Goal: Information Seeking & Learning: Learn about a topic

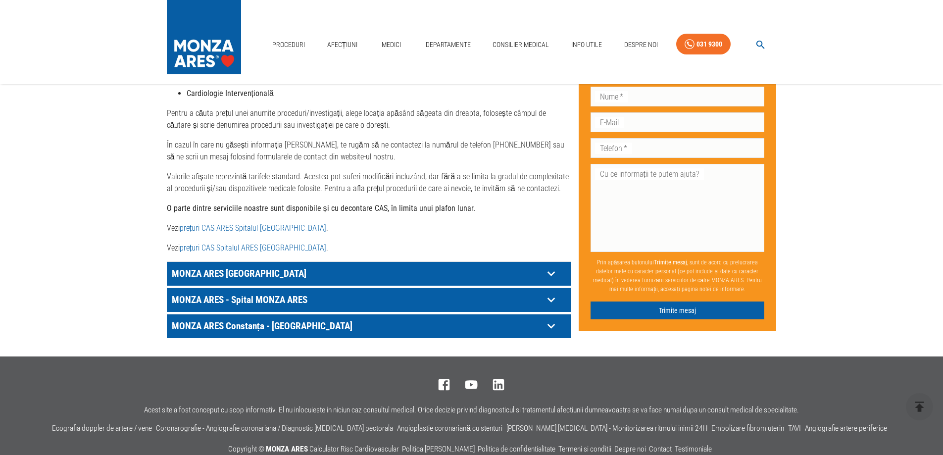
click at [329, 281] on p "MONZA ARES - Spital MONZA ARES" at bounding box center [356, 273] width 374 height 15
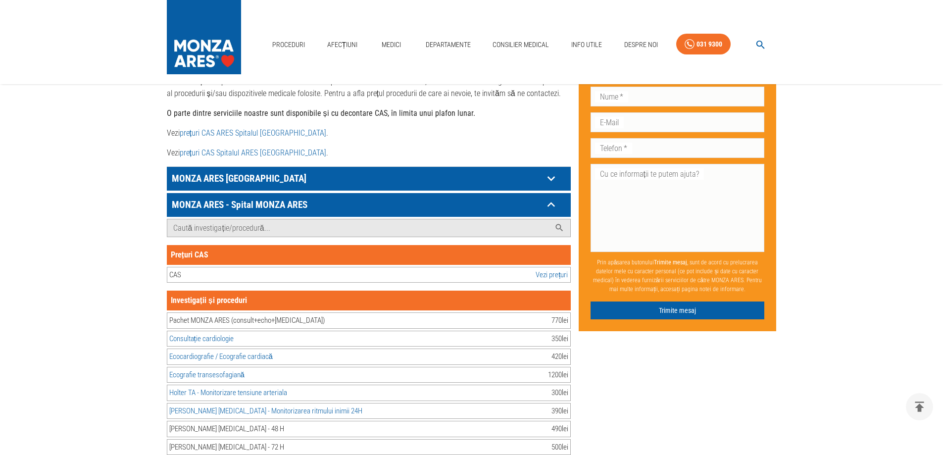
scroll to position [545, 0]
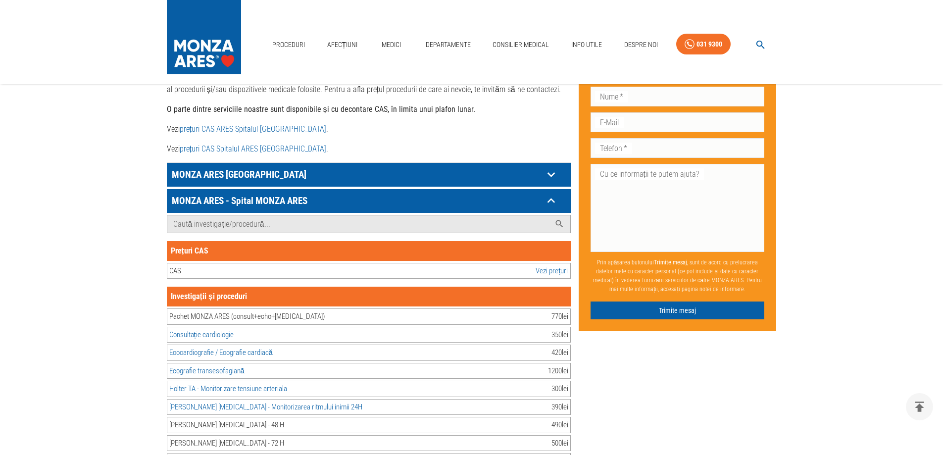
click at [542, 265] on link "Vezi prețuri" at bounding box center [552, 270] width 32 height 11
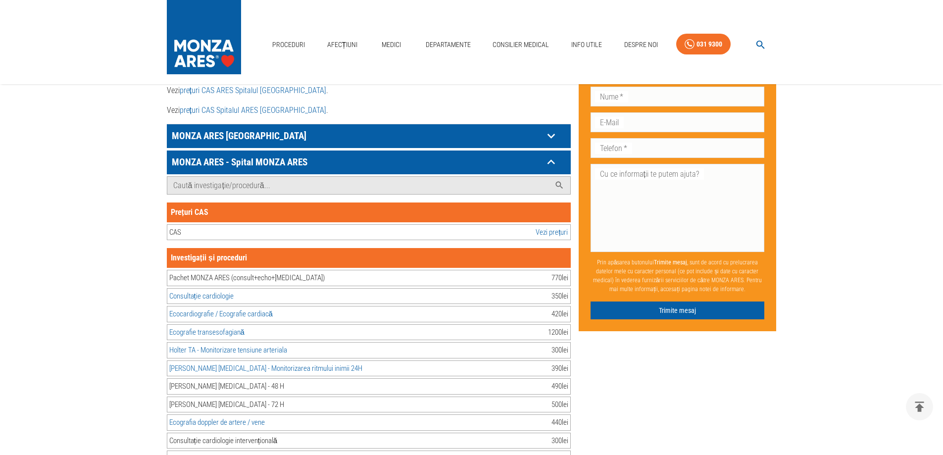
scroll to position [644, 0]
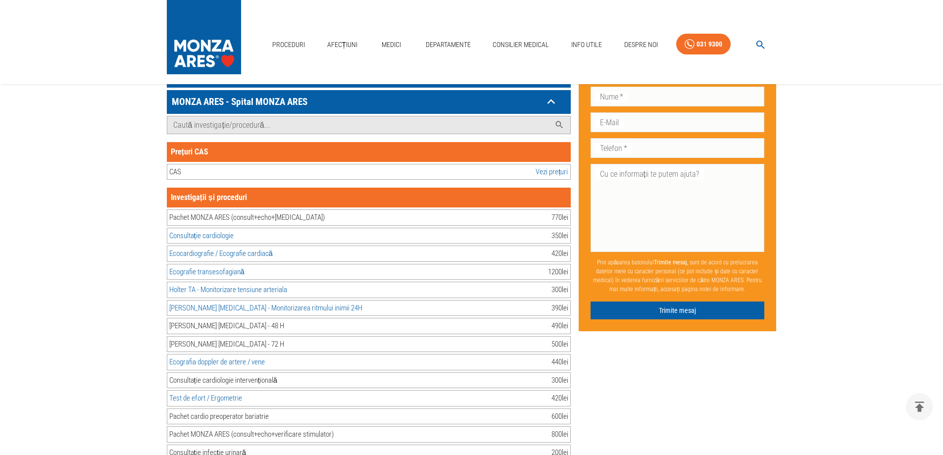
drag, startPoint x: 545, startPoint y: 277, endPoint x: 569, endPoint y: 277, distance: 23.8
click at [569, 282] on div "[PERSON_NAME] - Monitorizare tensiune arteriala 300 lei" at bounding box center [369, 290] width 404 height 16
click at [552, 303] on div "390 lei" at bounding box center [560, 308] width 17 height 11
drag, startPoint x: 549, startPoint y: 295, endPoint x: 569, endPoint y: 295, distance: 20.3
click at [569, 300] on div "[PERSON_NAME] [MEDICAL_DATA] - Monitorizarea ritmului inimii 24H 390 lei" at bounding box center [369, 308] width 404 height 16
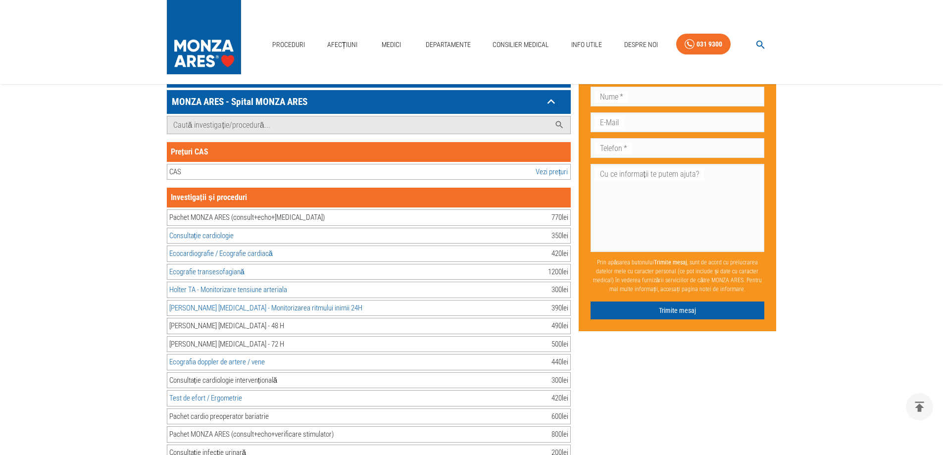
click at [558, 320] on div "490 lei" at bounding box center [560, 325] width 17 height 11
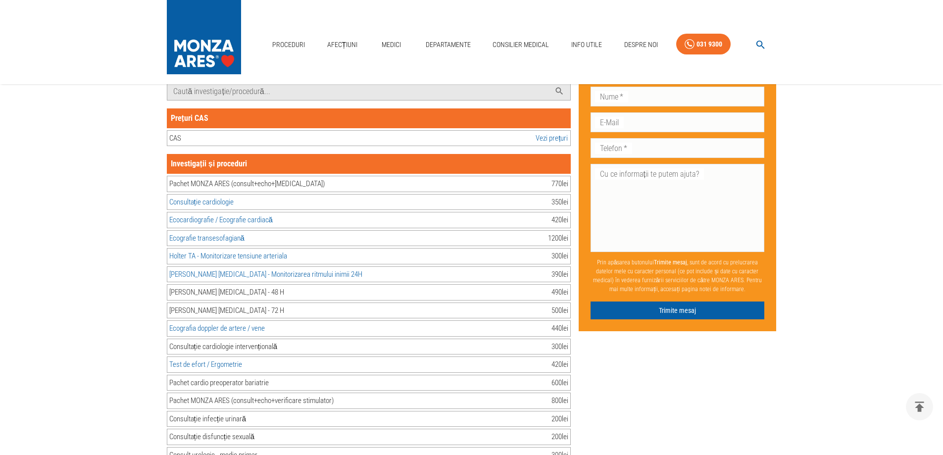
scroll to position [693, 0]
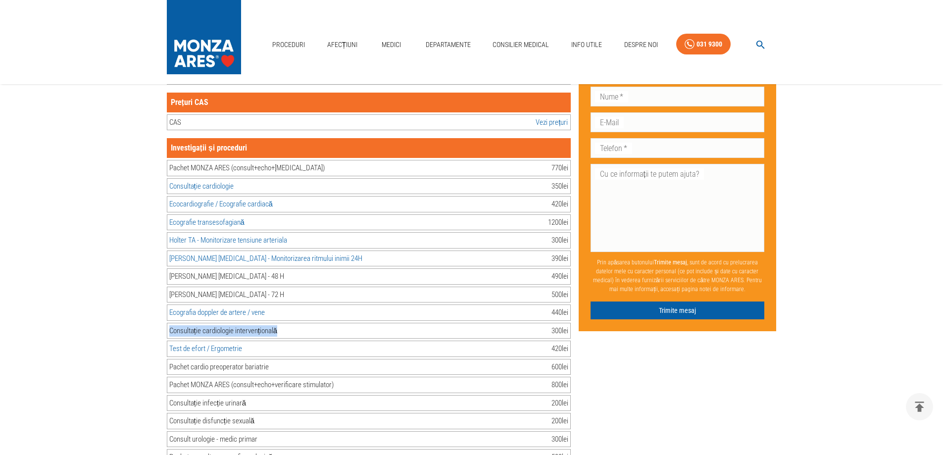
drag, startPoint x: 281, startPoint y: 317, endPoint x: 153, endPoint y: 317, distance: 127.3
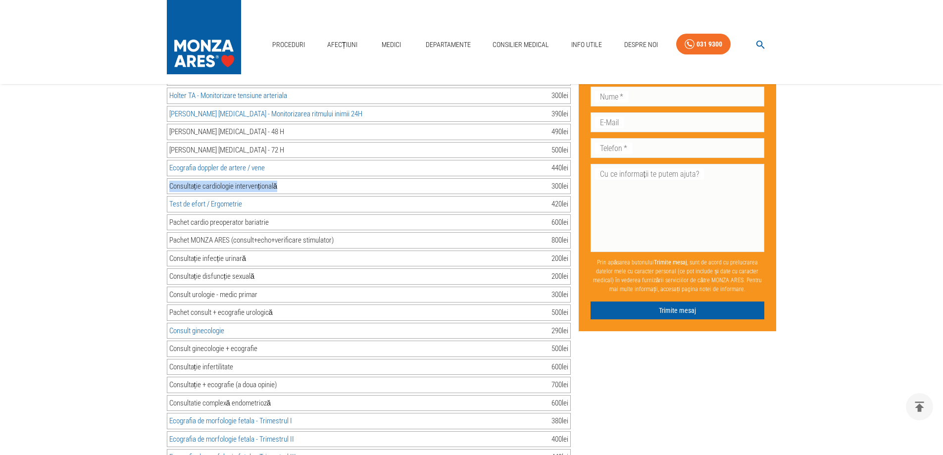
scroll to position [842, 0]
drag, startPoint x: 551, startPoint y: 373, endPoint x: 569, endPoint y: 372, distance: 17.8
click at [569, 373] on div "Consultație + ecografie (a doua opinie) 700 lei" at bounding box center [369, 381] width 404 height 16
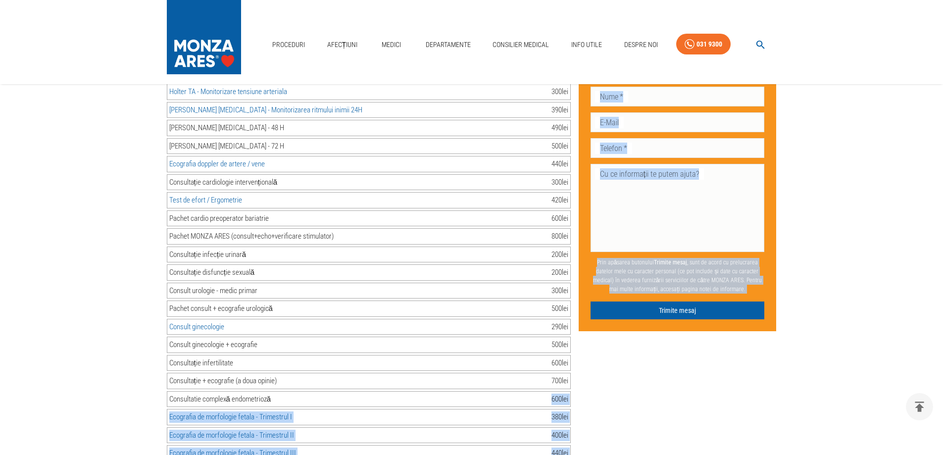
drag, startPoint x: 542, startPoint y: 387, endPoint x: 574, endPoint y: 387, distance: 31.7
click at [526, 391] on div "Consultatie complexă endometrioză 600 lei" at bounding box center [369, 399] width 404 height 16
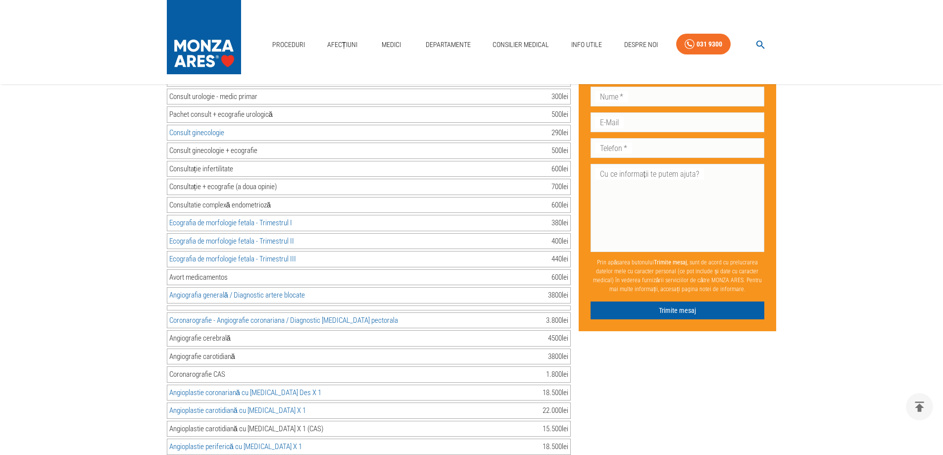
scroll to position [1040, 0]
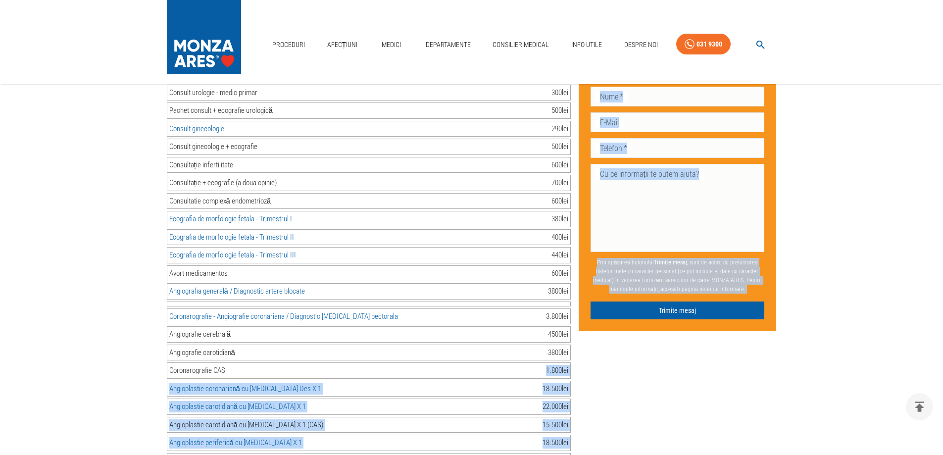
drag, startPoint x: 545, startPoint y: 358, endPoint x: 571, endPoint y: 357, distance: 25.8
click at [505, 362] on div "Coronarografie CAS 1.800 lei" at bounding box center [369, 370] width 404 height 16
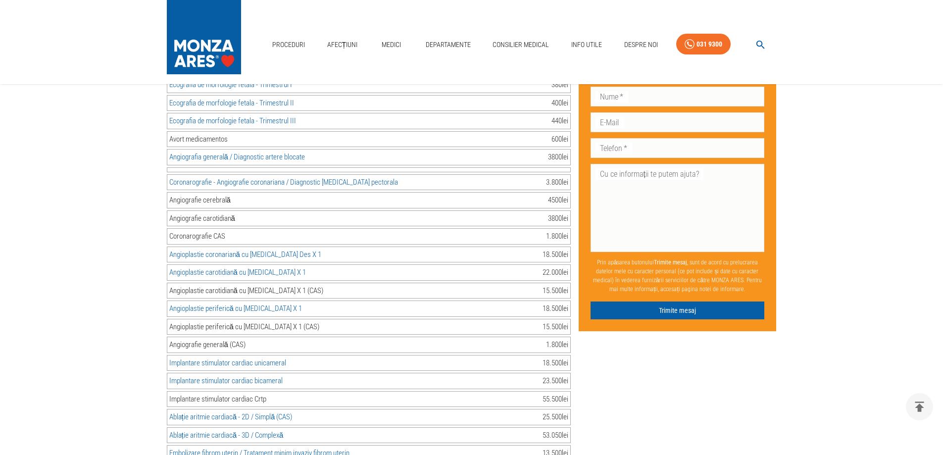
scroll to position [1238, 0]
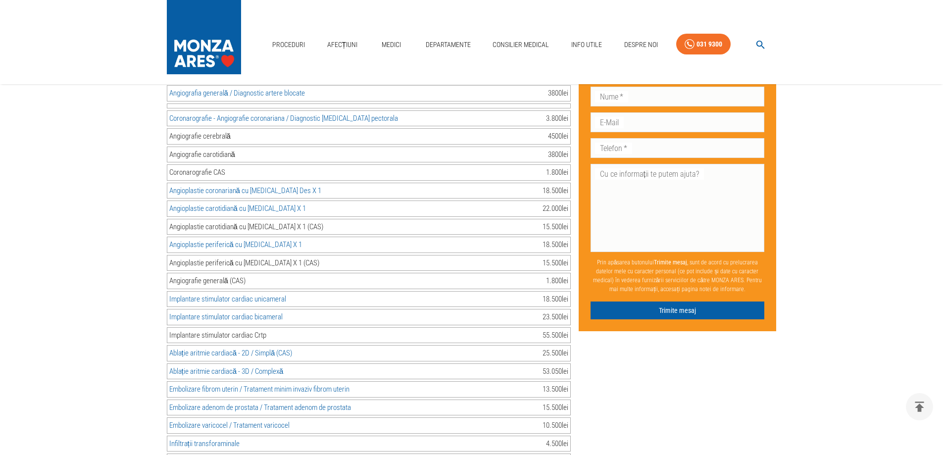
click at [550, 366] on div "53.050 lei" at bounding box center [556, 371] width 26 height 11
click at [556, 366] on div "53.050 lei" at bounding box center [556, 371] width 26 height 11
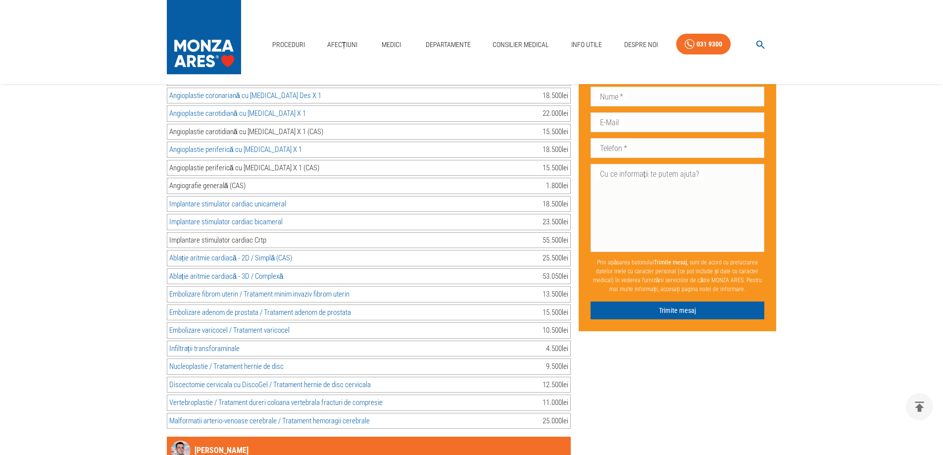
scroll to position [1337, 0]
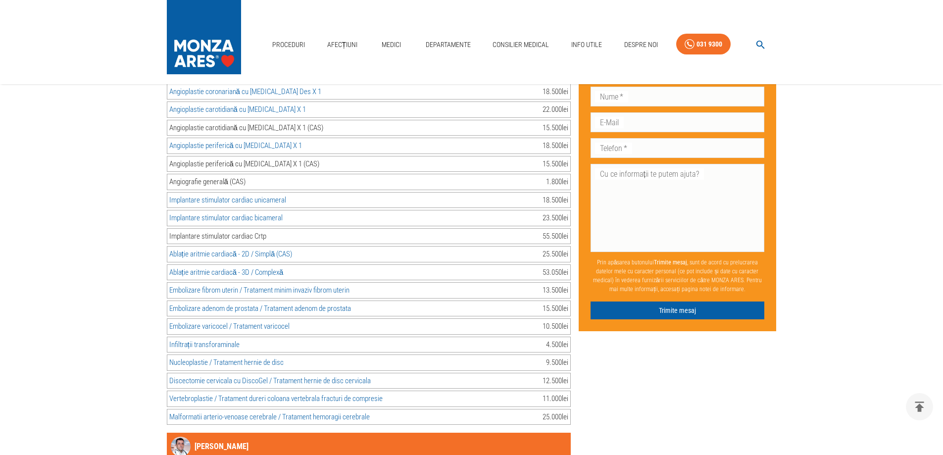
drag, startPoint x: 537, startPoint y: 262, endPoint x: 570, endPoint y: 259, distance: 33.3
click at [570, 264] on div "Ablație aritmie cardiacă - 3D / Complexă 53.050 lei" at bounding box center [369, 272] width 404 height 16
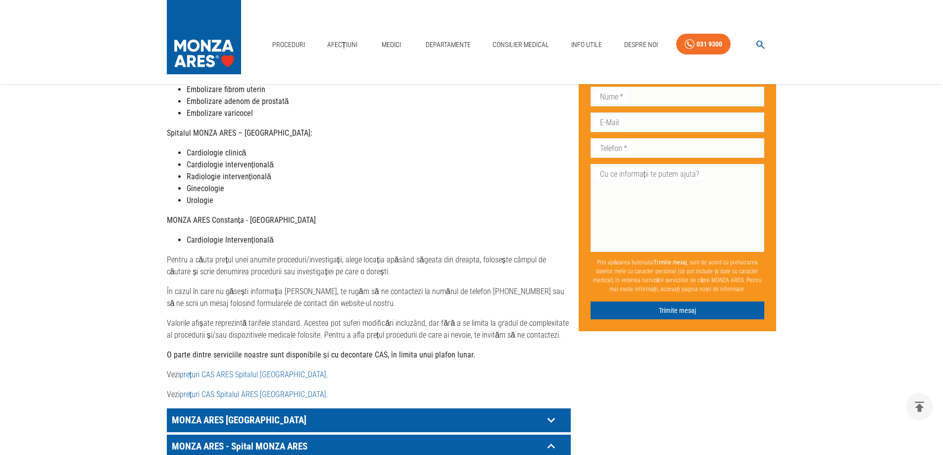
scroll to position [347, 0]
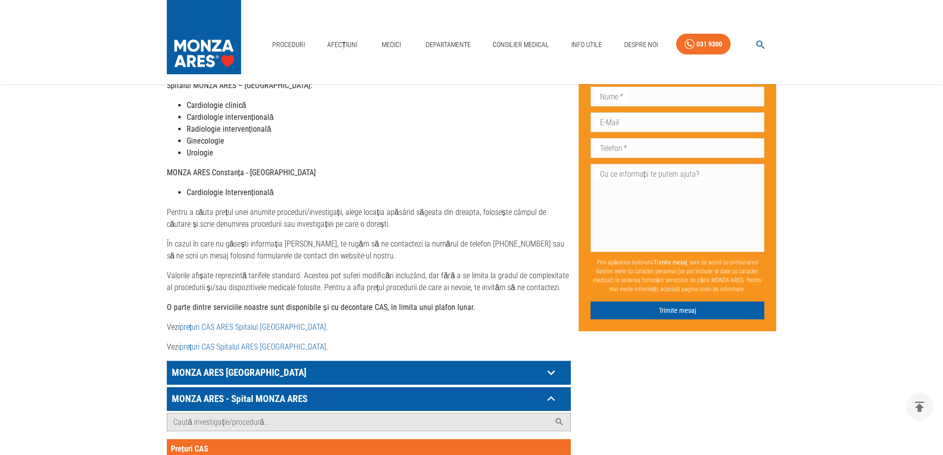
click at [386, 365] on p "MONZA ARES [GEOGRAPHIC_DATA]" at bounding box center [356, 372] width 374 height 15
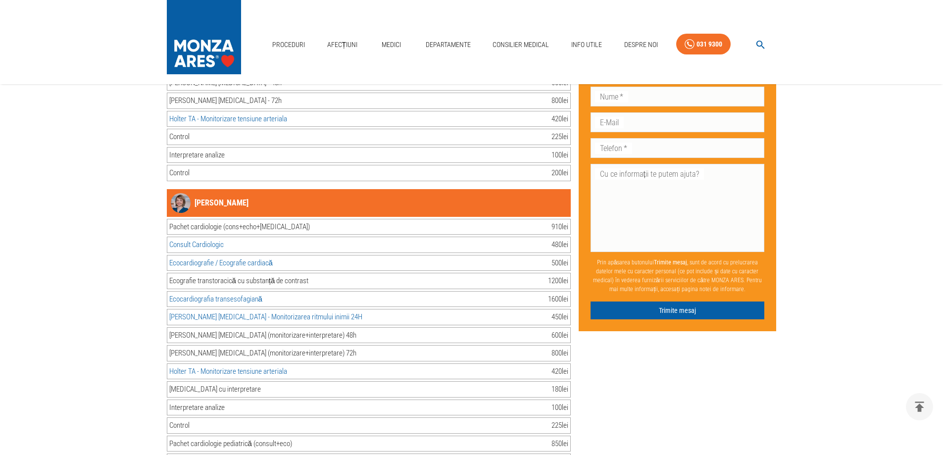
scroll to position [8715, 0]
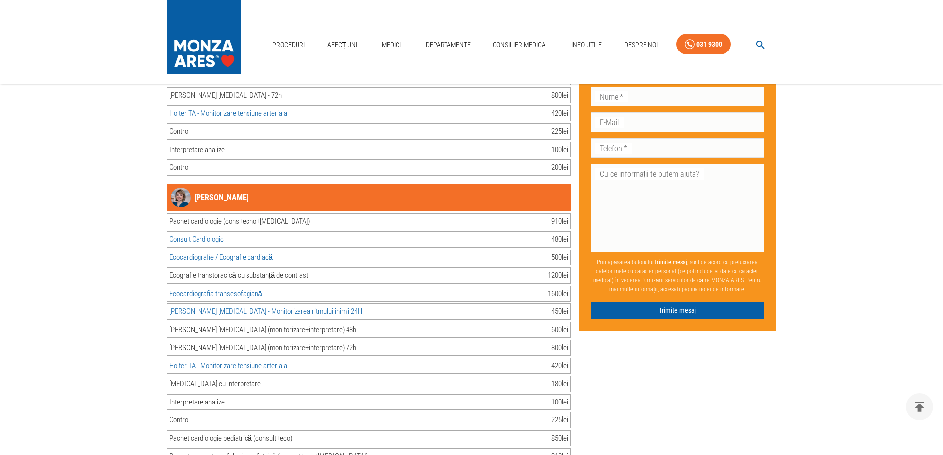
click at [204, 188] on link "[PERSON_NAME]" at bounding box center [210, 198] width 78 height 20
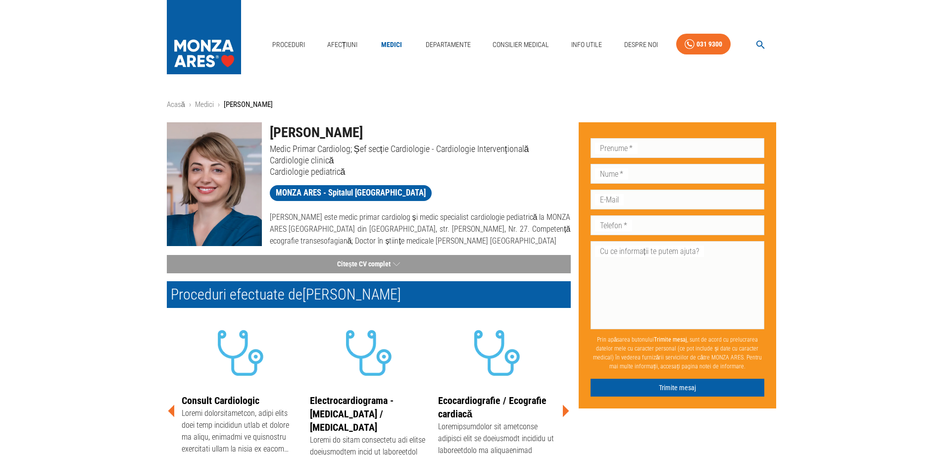
click at [206, 182] on img at bounding box center [214, 184] width 95 height 124
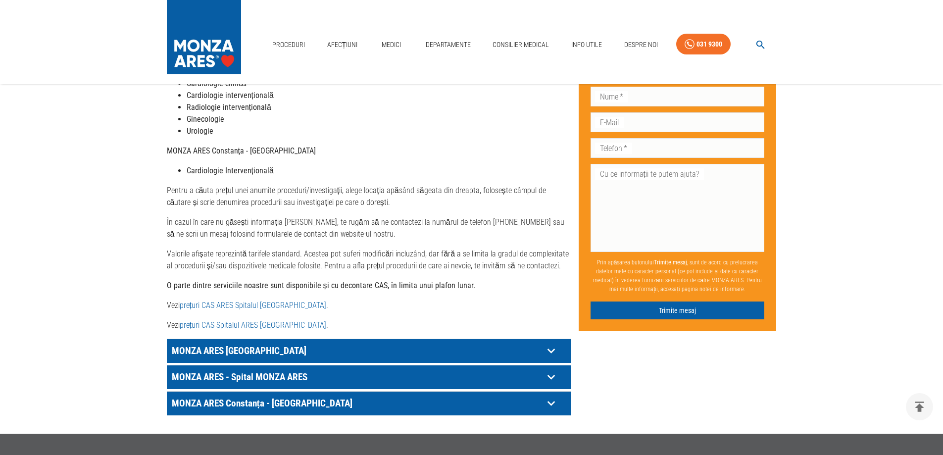
click at [256, 343] on p "MONZA ARES [GEOGRAPHIC_DATA]" at bounding box center [356, 350] width 374 height 15
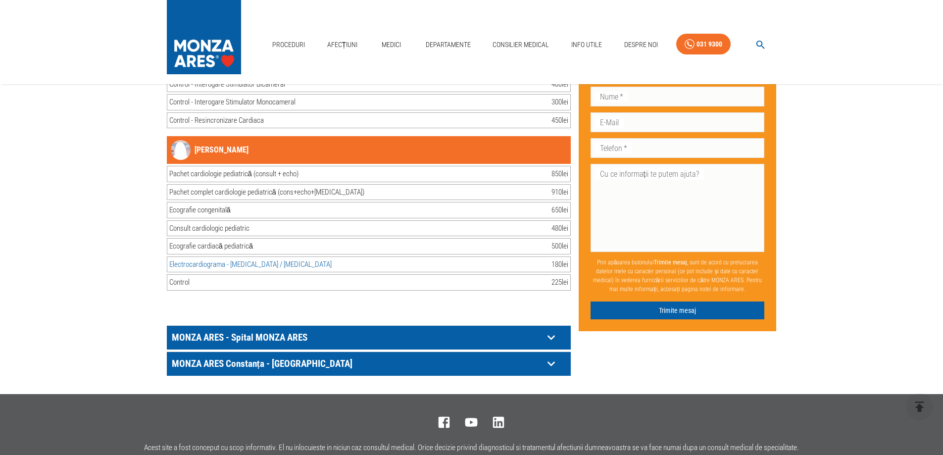
scroll to position [20217, 0]
